Goal: Navigation & Orientation: Find specific page/section

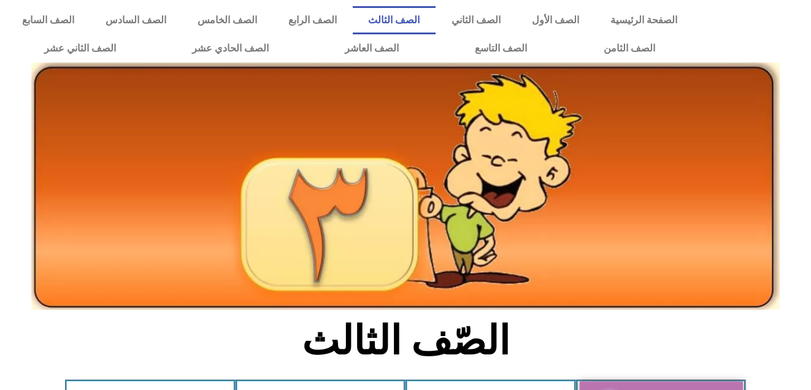
scroll to position [279, 0]
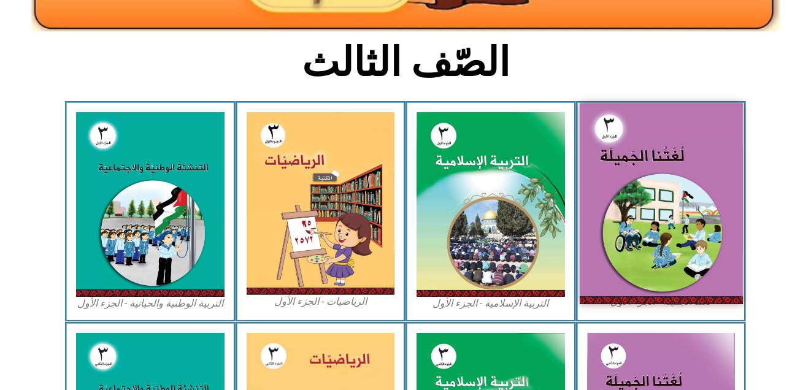
click at [701, 202] on img at bounding box center [660, 203] width 163 height 201
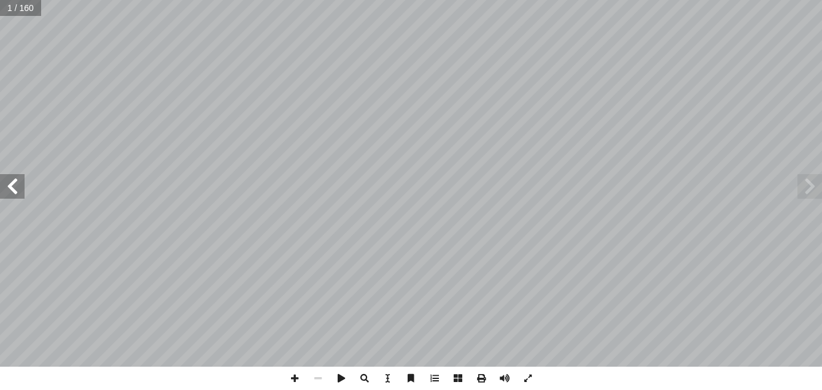
click at [16, 194] on span at bounding box center [12, 186] width 25 height 25
click at [15, 191] on span at bounding box center [12, 186] width 25 height 25
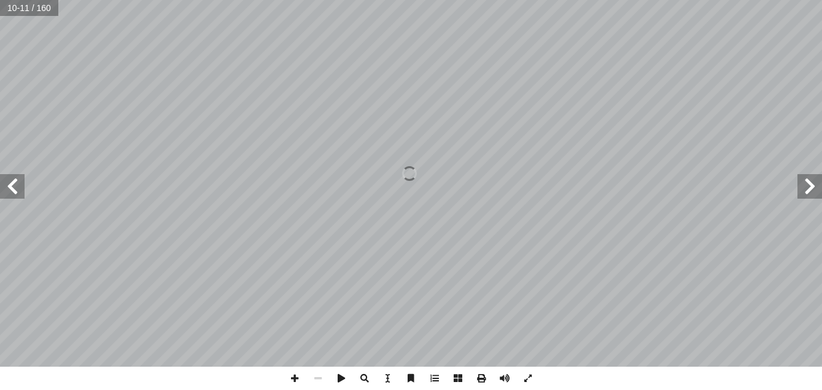
click at [15, 191] on span at bounding box center [12, 186] width 25 height 25
click at [293, 379] on span at bounding box center [294, 378] width 23 height 23
click at [383, 300] on div "١٢ لاء ْ م ِ إ ال� : ِ ة َ ي ِ ت آ ال� ِ لمات َ ك ْ في ال ِ وين ْ ن َّ الت َ ع …" at bounding box center [411, 195] width 822 height 390
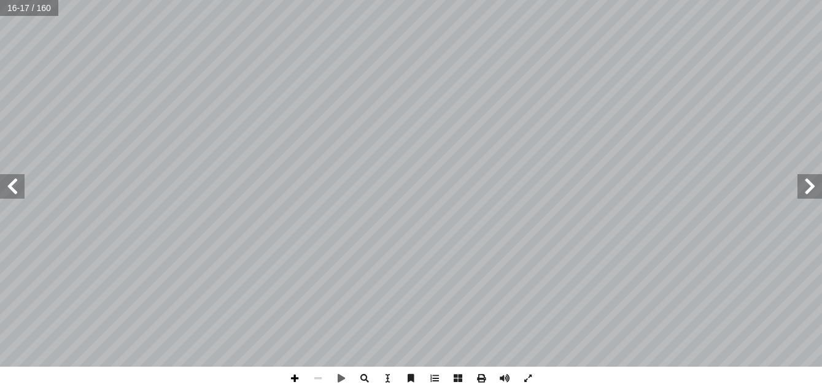
click at [296, 377] on span at bounding box center [294, 378] width 23 height 23
click at [13, 186] on span at bounding box center [12, 186] width 25 height 25
click at [12, 187] on span at bounding box center [12, 186] width 25 height 25
click at [15, 189] on span at bounding box center [12, 186] width 25 height 25
click at [293, 375] on span at bounding box center [294, 378] width 23 height 23
